Goal: Navigation & Orientation: Find specific page/section

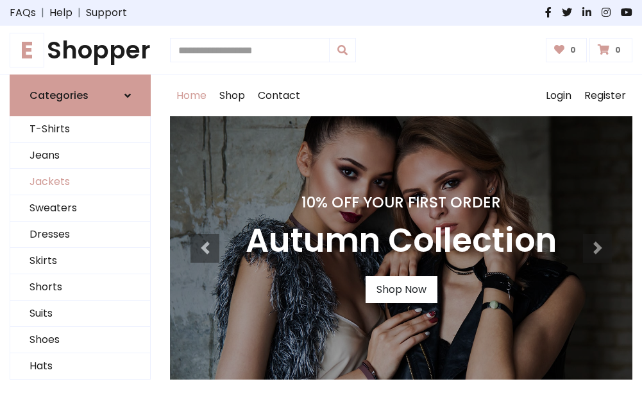
click at [80, 182] on link "Jackets" at bounding box center [80, 182] width 140 height 26
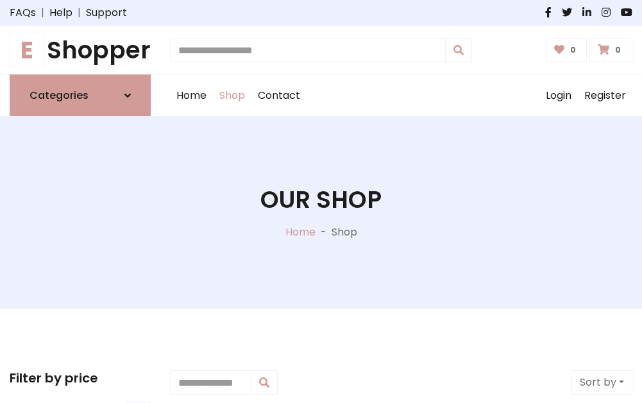
scroll to position [580, 0]
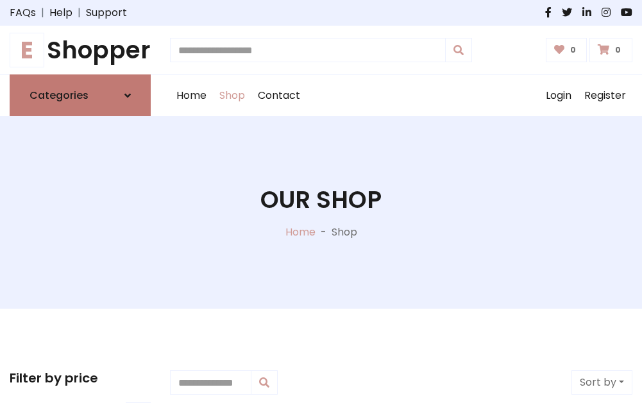
click at [80, 96] on h6 "Categories" at bounding box center [59, 95] width 59 height 12
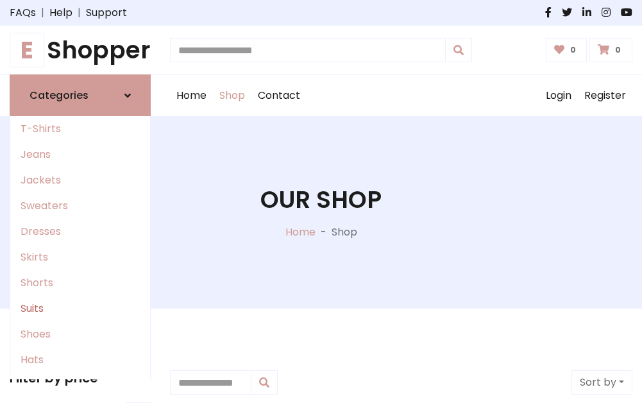
click at [80, 309] on link "Suits" at bounding box center [80, 309] width 140 height 26
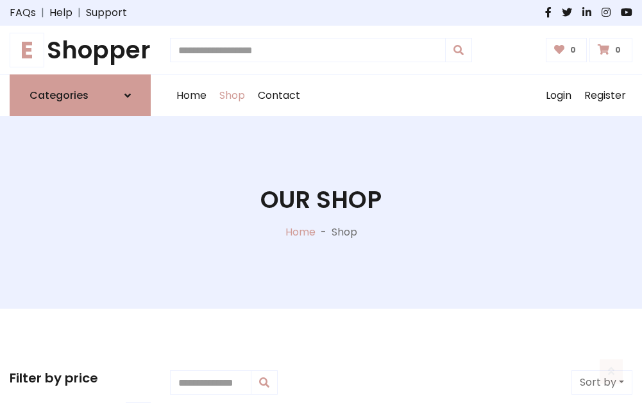
scroll to position [927, 0]
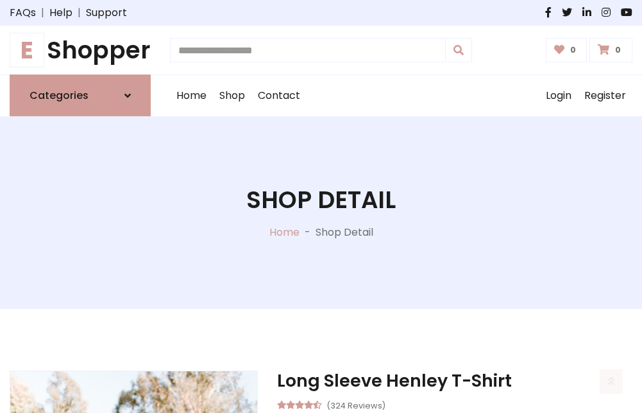
scroll to position [1199, 0]
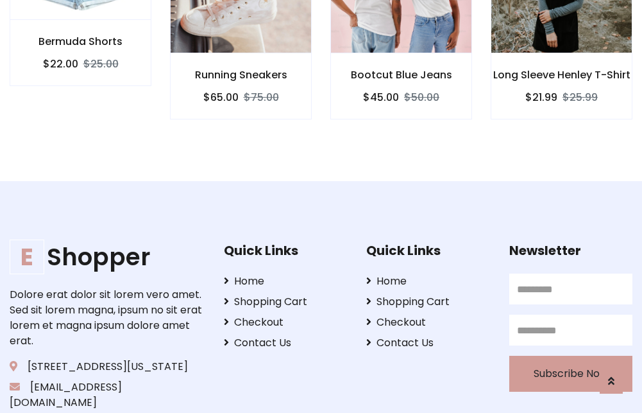
scroll to position [1198, 0]
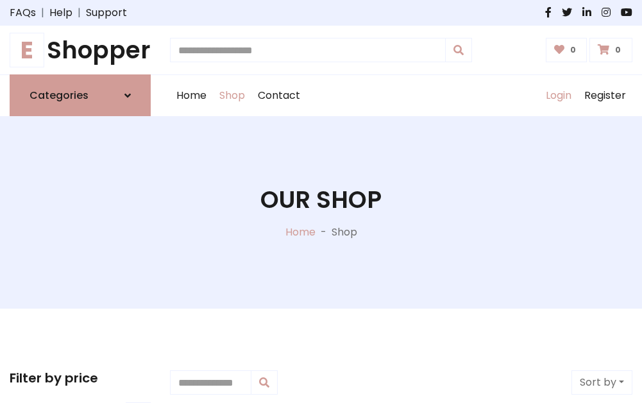
click at [558, 96] on link "Login" at bounding box center [559, 95] width 38 height 41
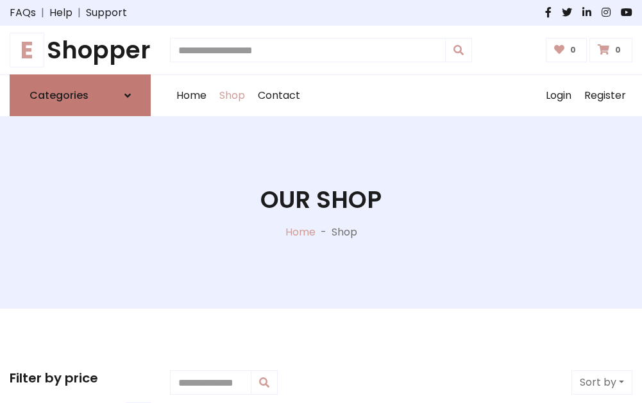
click at [128, 96] on icon at bounding box center [127, 95] width 6 height 10
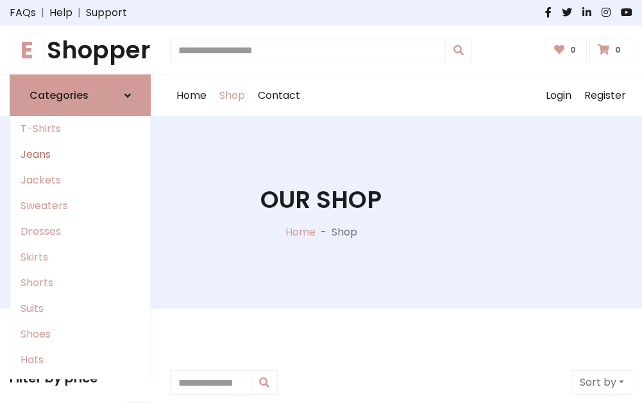
click at [80, 155] on link "Jeans" at bounding box center [80, 155] width 140 height 26
